Goal: Complete application form: Complete application form

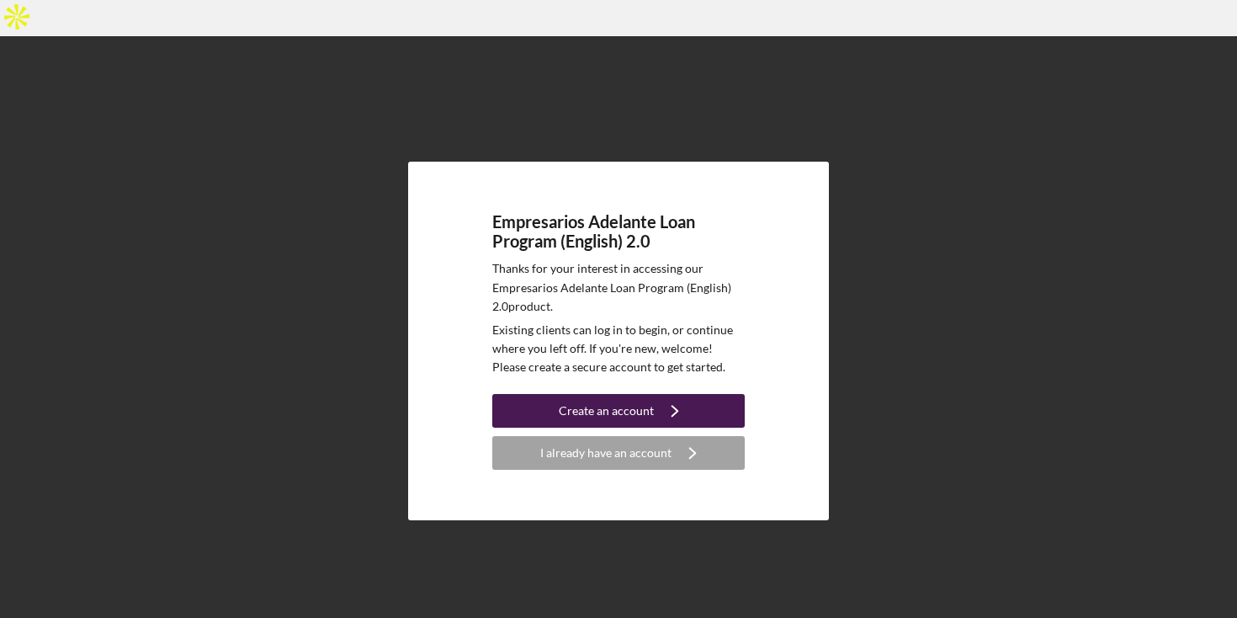
click at [587, 394] on div "Create an account" at bounding box center [606, 411] width 95 height 34
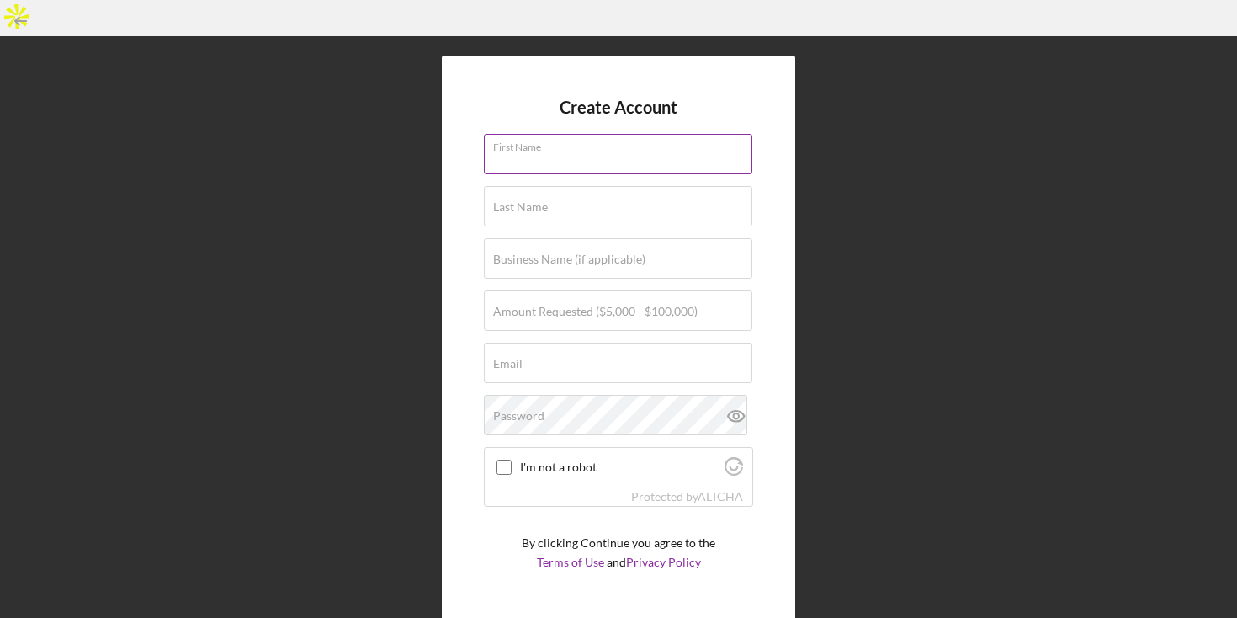
click at [529, 134] on input "First Name" at bounding box center [618, 154] width 268 height 40
type input "Shravan"
type input "Gali"
type input "shravan.gali77@gmail.com"
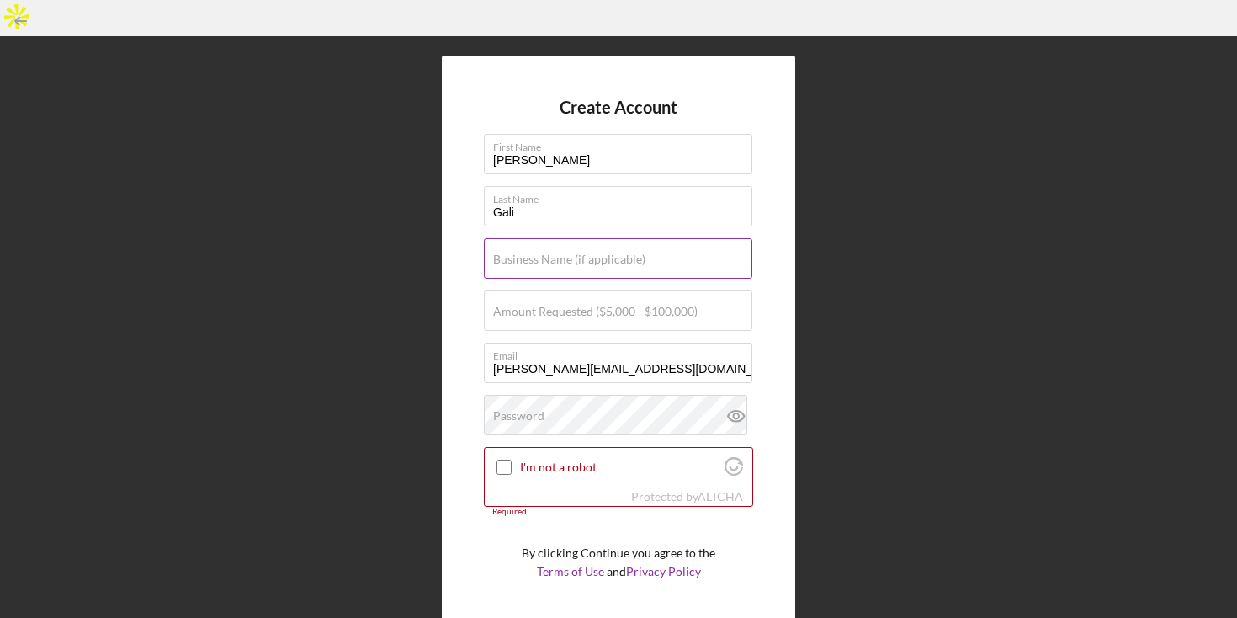
click at [587, 252] on label "Business Name (if applicable)" at bounding box center [569, 258] width 152 height 13
click at [587, 238] on input "Business Name (if applicable)" at bounding box center [618, 258] width 268 height 40
type input "Navahan Inc"
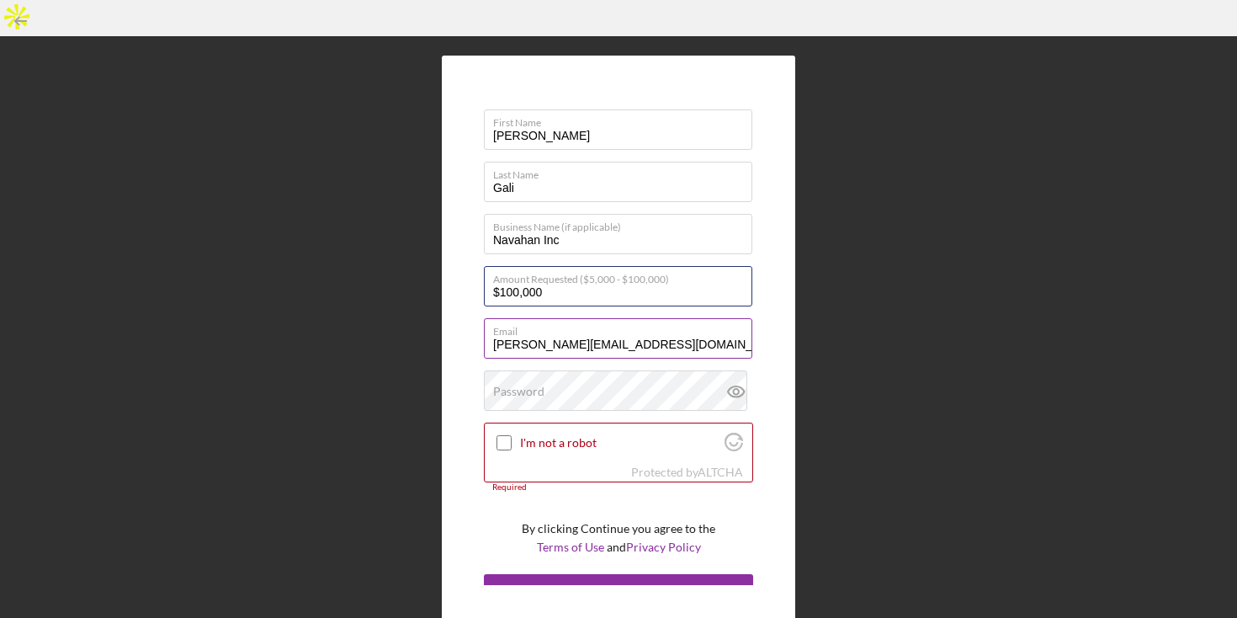
scroll to position [29, 0]
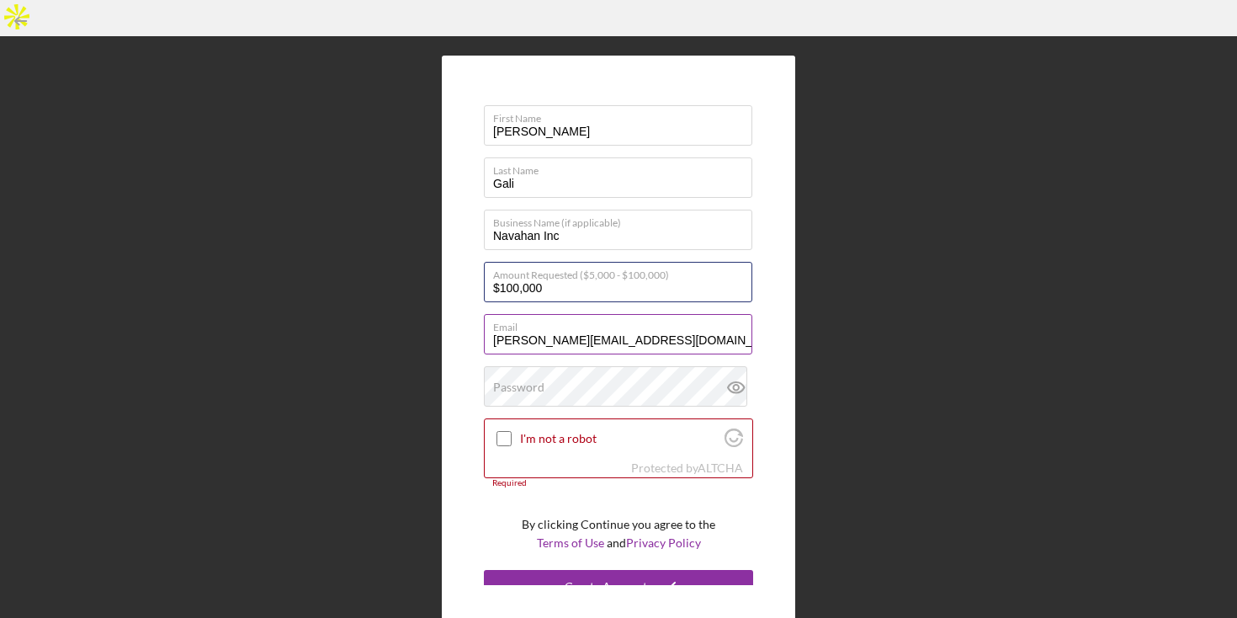
type input "$100,000"
click at [659, 314] on input "shravan.gali77@gmail.com" at bounding box center [618, 334] width 268 height 40
type input "shravan@navahan.com"
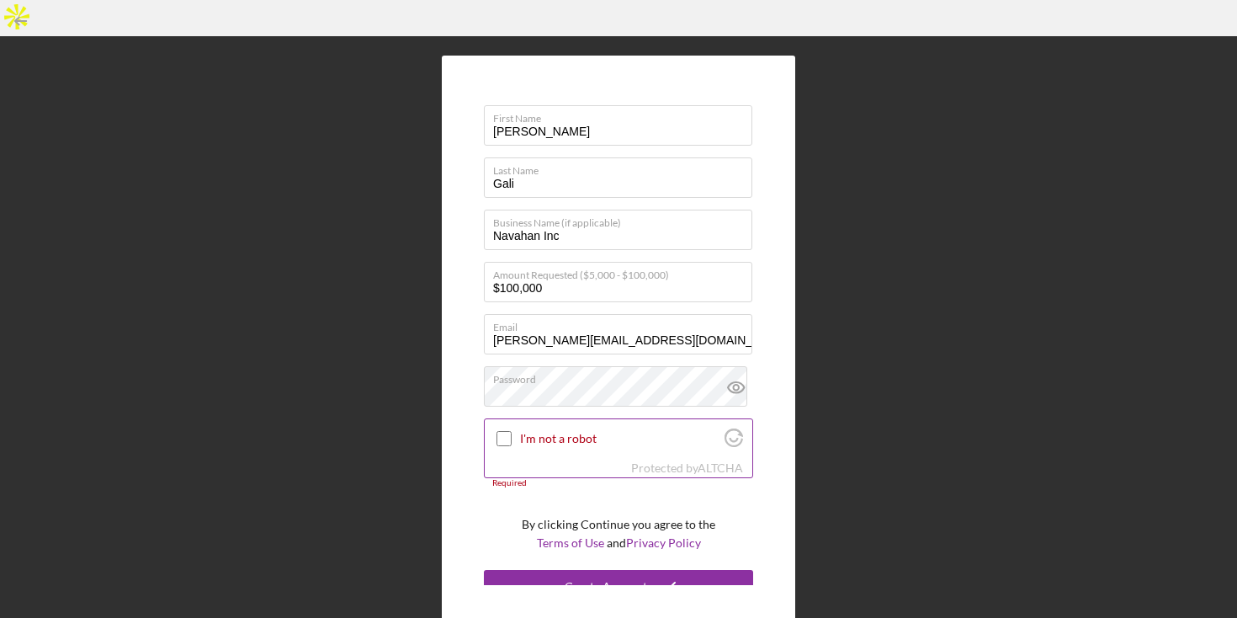
click at [506, 431] on input "I'm not a robot" at bounding box center [504, 438] width 15 height 15
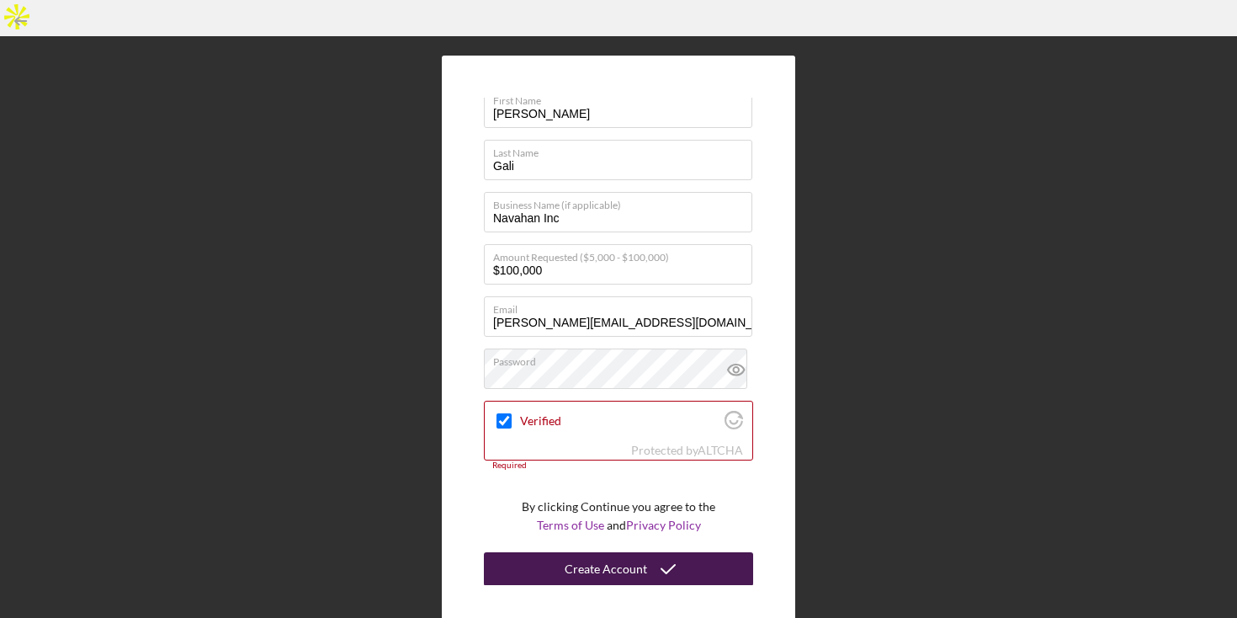
click at [650, 548] on icon "submit" at bounding box center [668, 569] width 42 height 42
click at [647, 548] on icon "submit" at bounding box center [668, 569] width 42 height 42
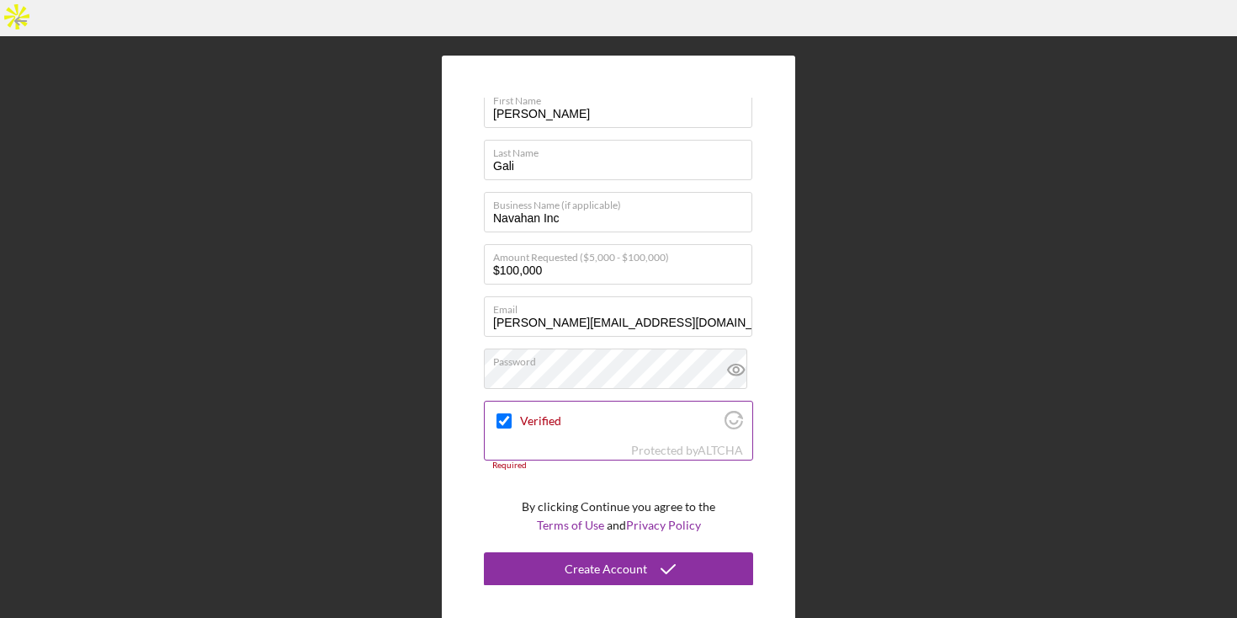
click at [504, 413] on input "Verified" at bounding box center [504, 420] width 15 height 15
checkbox input "true"
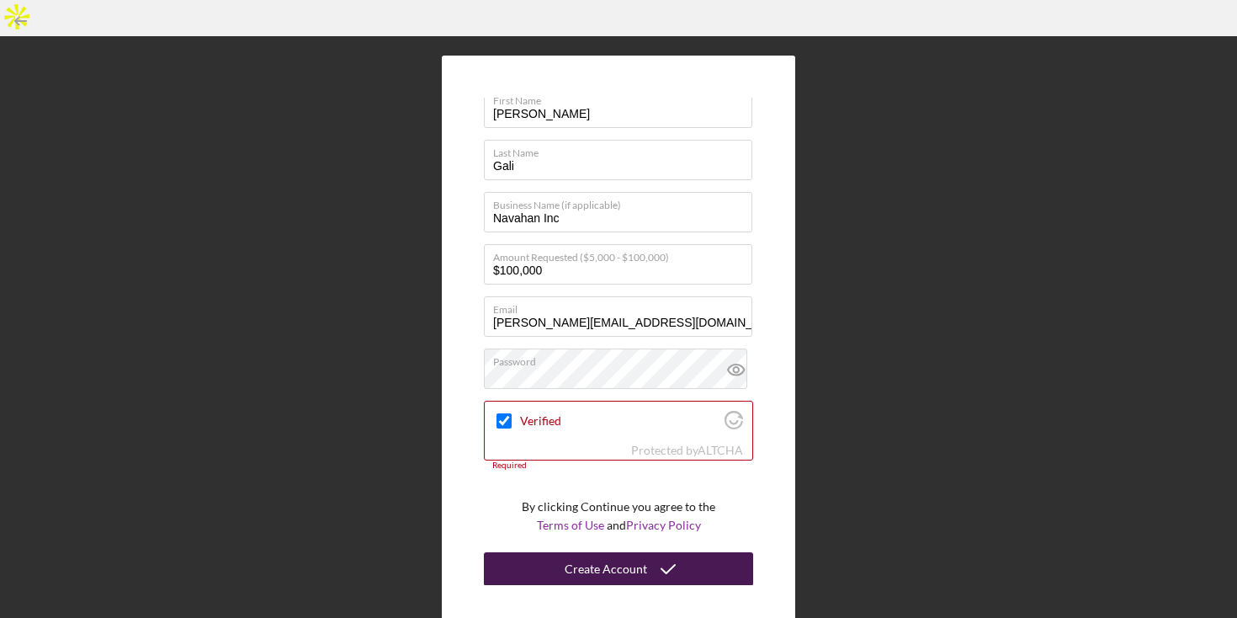
click at [627, 552] on div "Create Account" at bounding box center [606, 569] width 82 height 34
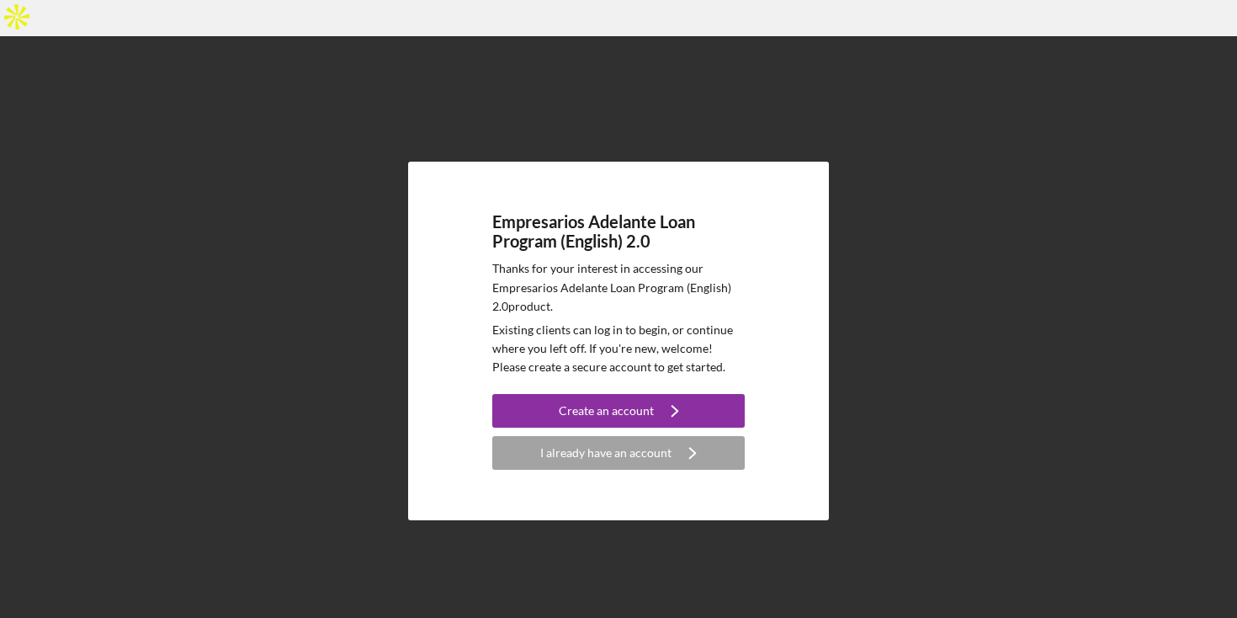
click at [252, 129] on div "Empresarios Adelante Loan Program (English) 2.0 Thanks for your interest in acc…" at bounding box center [618, 340] width 1220 height 609
